Goal: Information Seeking & Learning: Find specific fact

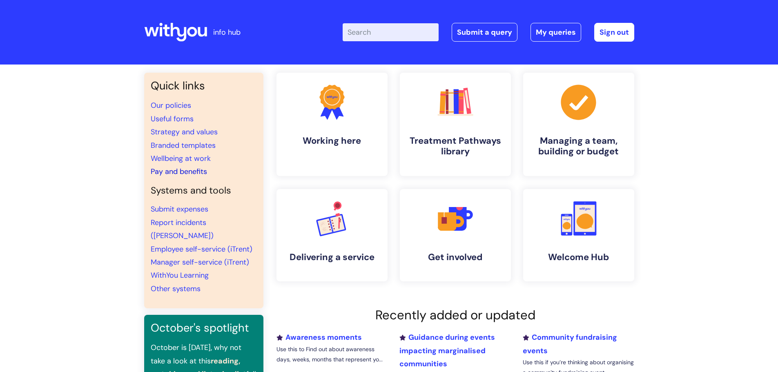
click at [171, 169] on link "Pay and benefits" at bounding box center [179, 172] width 56 height 10
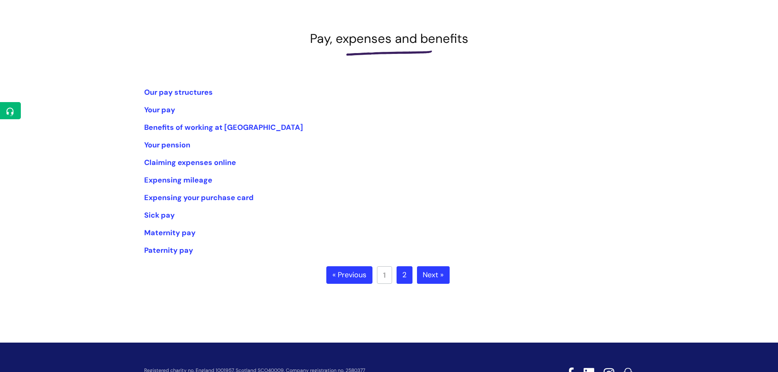
scroll to position [97, 0]
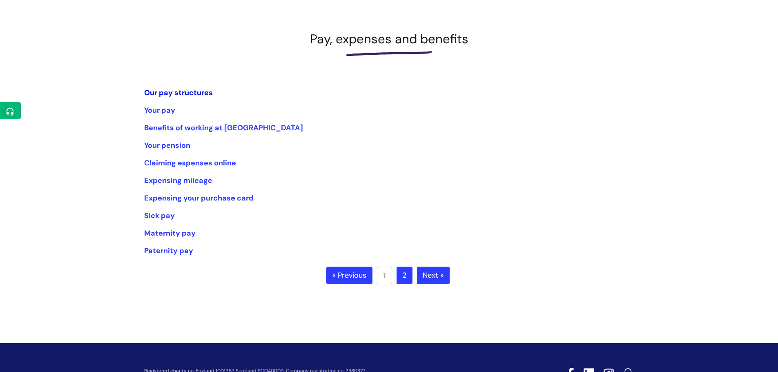
click at [175, 91] on link "Our pay structures" at bounding box center [178, 93] width 69 height 10
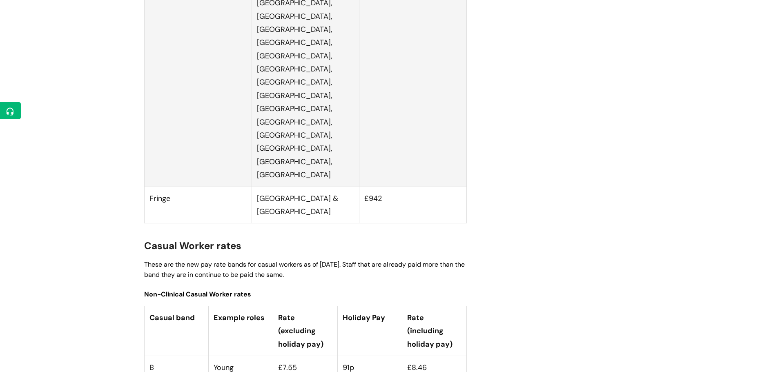
scroll to position [2138, 0]
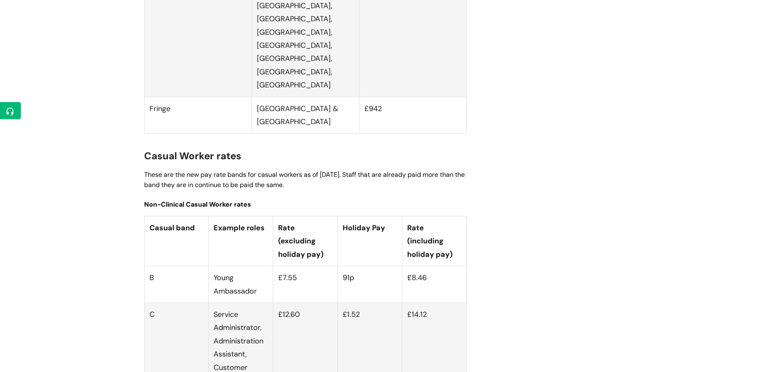
drag, startPoint x: 435, startPoint y: 204, endPoint x: 278, endPoint y: 205, distance: 157.1
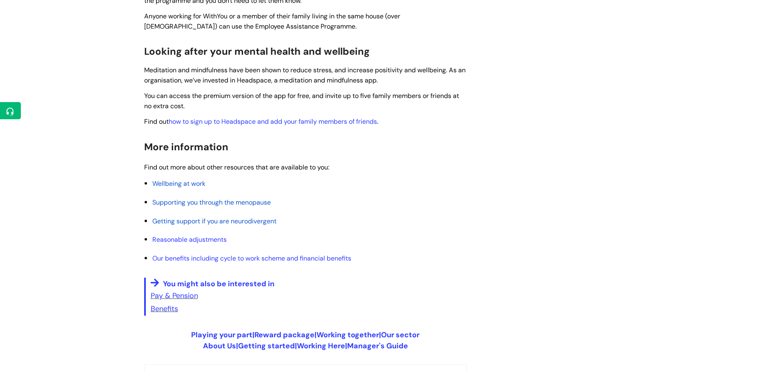
scroll to position [305, 0]
